Goal: Use online tool/utility: Utilize a website feature to perform a specific function

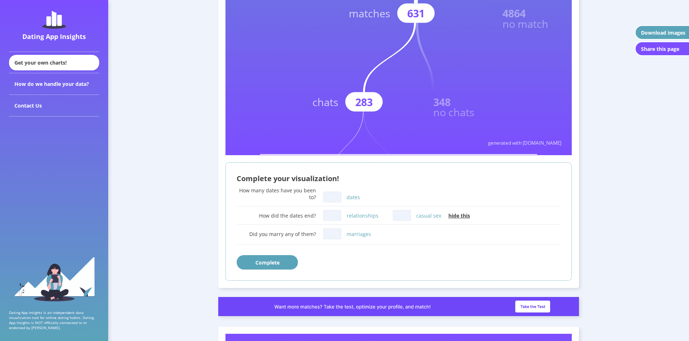
scroll to position [324, 0]
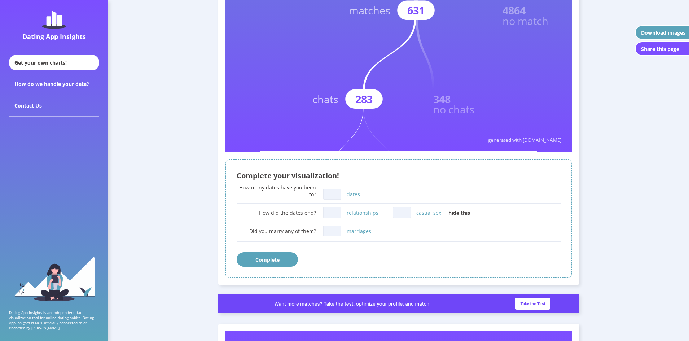
click at [328, 194] on input "dates" at bounding box center [332, 194] width 18 height 11
type input "1"
click at [337, 211] on input "relationships" at bounding box center [332, 212] width 18 height 11
type input "0"
click at [330, 229] on input "marriages" at bounding box center [332, 230] width 18 height 11
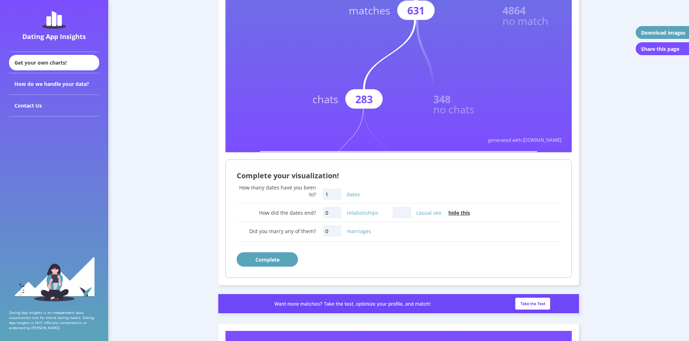
type input "0"
click at [283, 262] on button "Complete" at bounding box center [266, 259] width 61 height 14
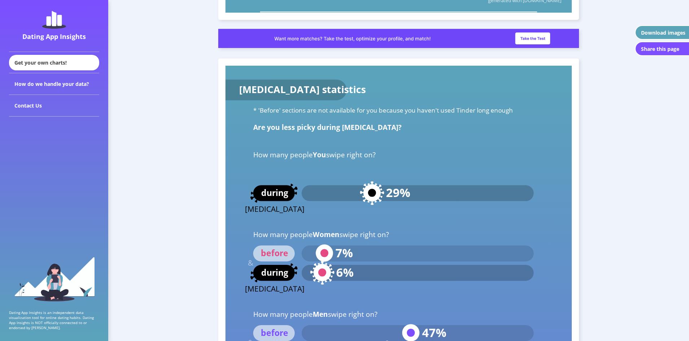
scroll to position [3553, 0]
